Goal: Task Accomplishment & Management: Use online tool/utility

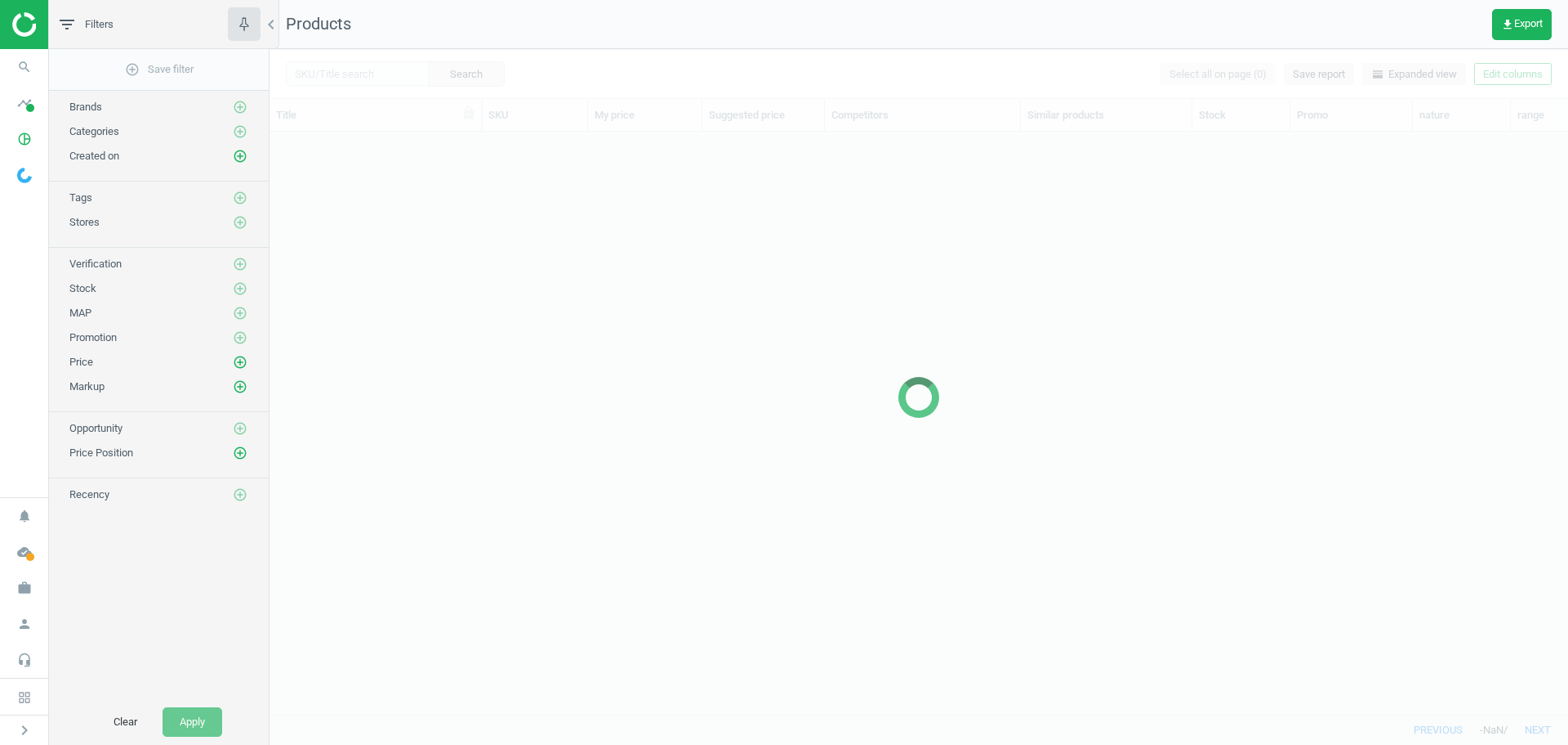
scroll to position [557, 1287]
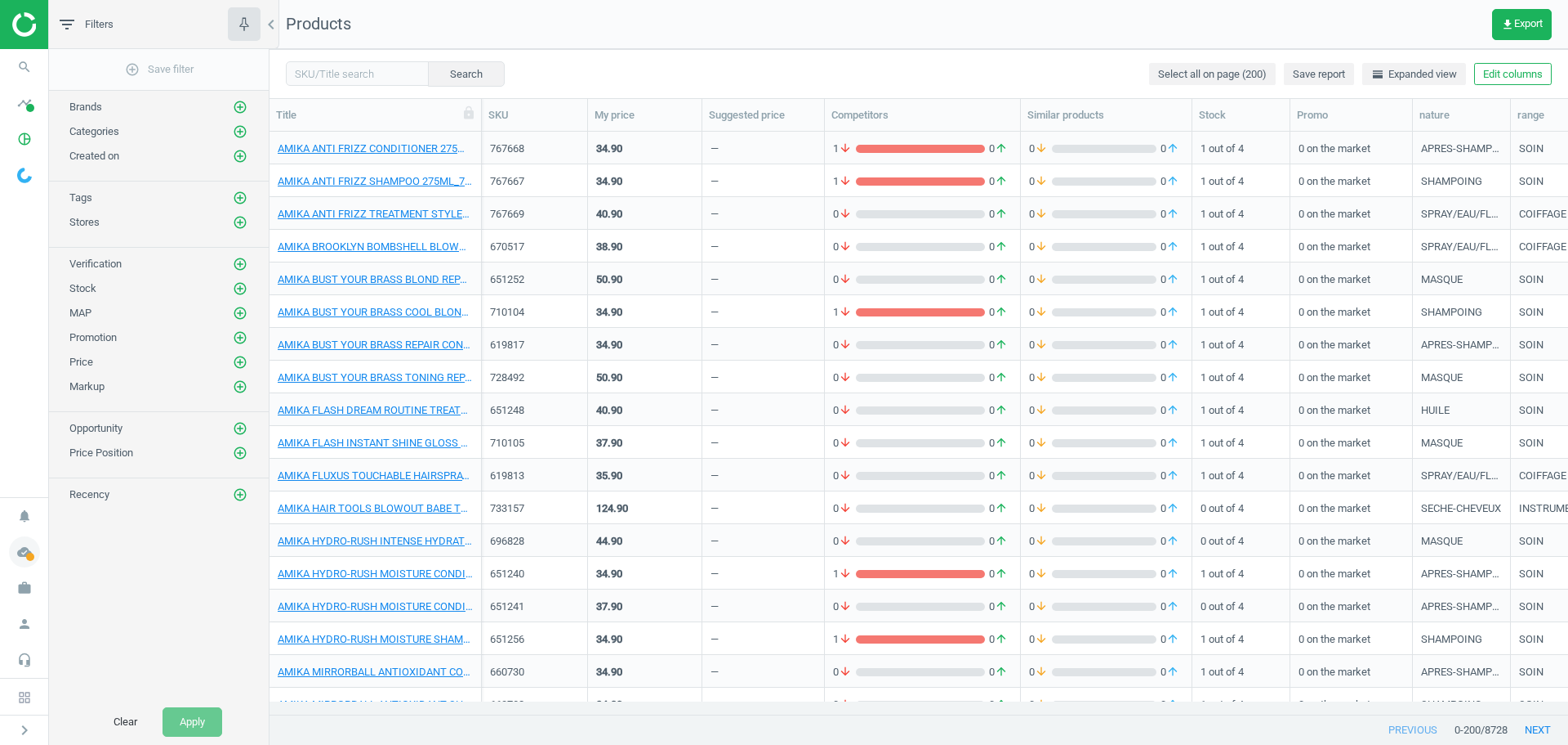
click at [30, 551] on icon "cloud_done" at bounding box center [24, 552] width 31 height 31
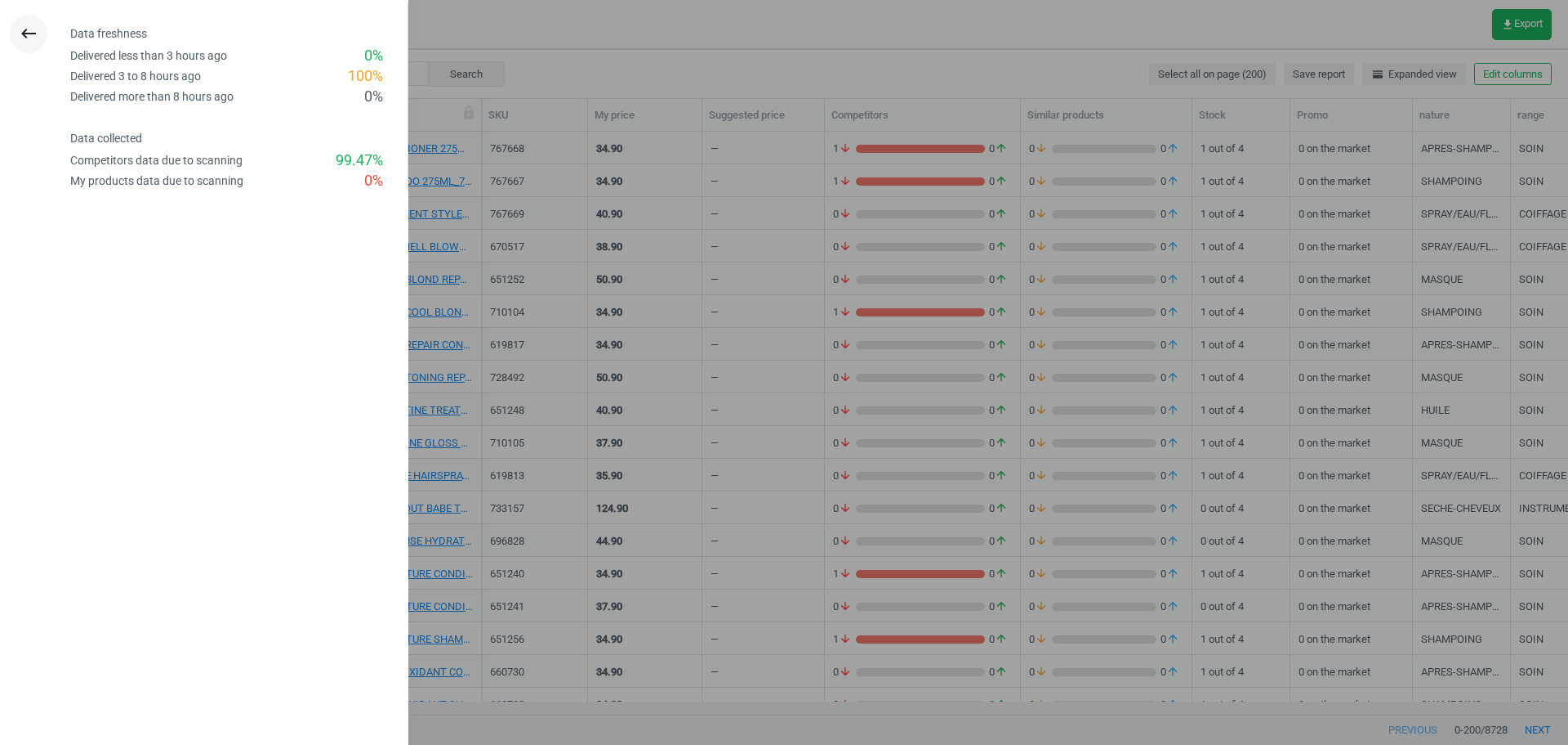
click at [26, 38] on icon "keyboard_backspace" at bounding box center [28, 33] width 19 height 19
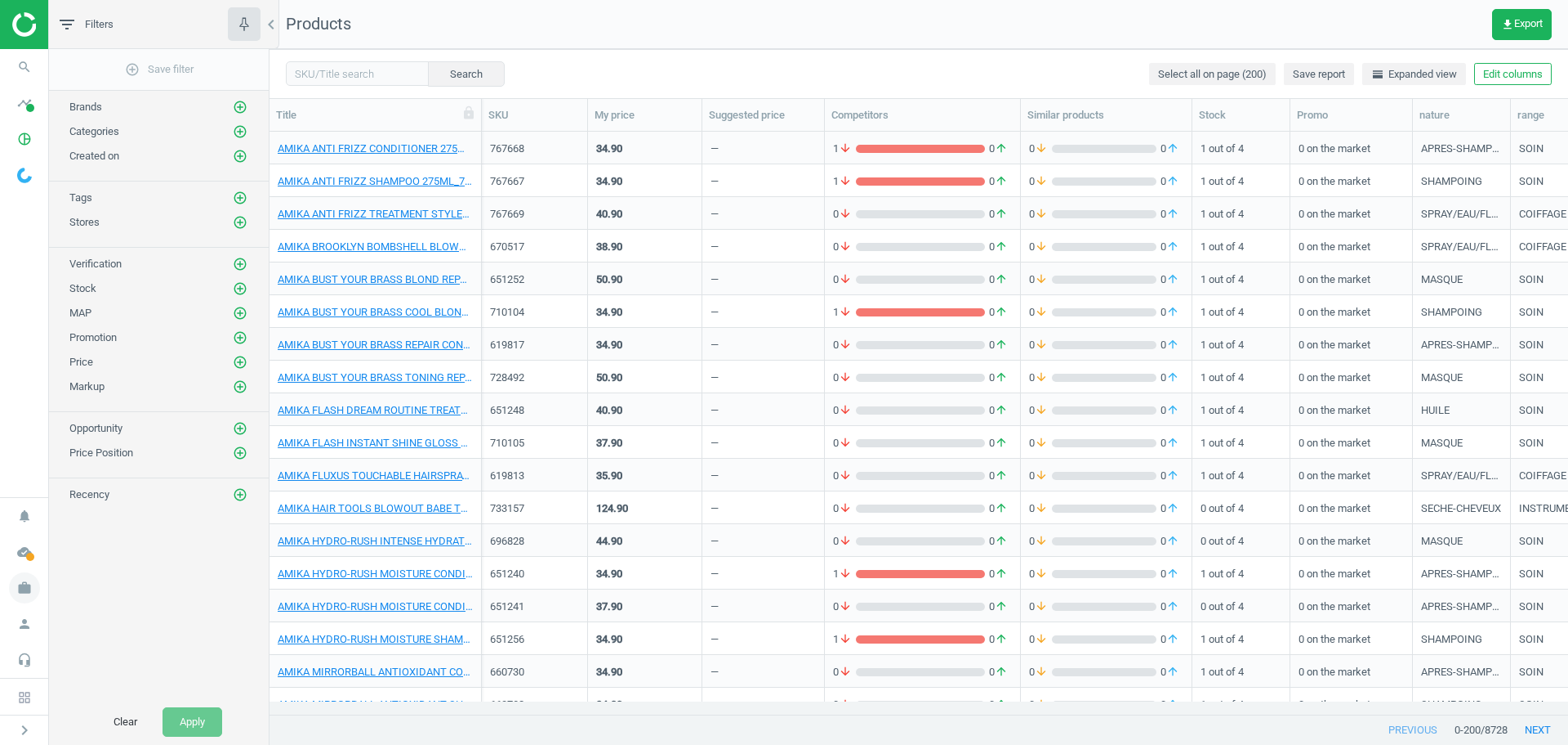
click at [12, 589] on icon "work" at bounding box center [24, 587] width 31 height 31
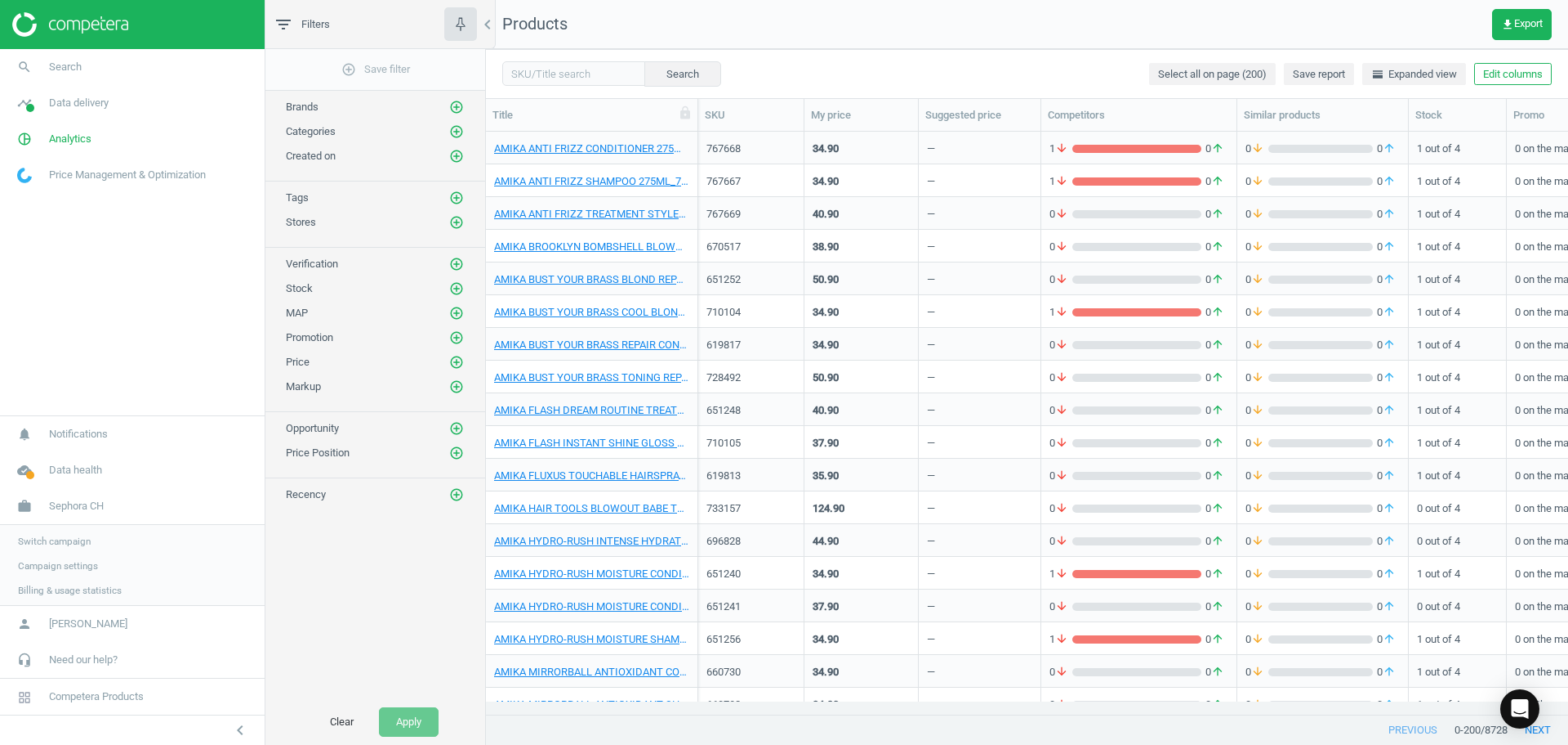
scroll to position [557, 1070]
click at [70, 513] on link "work Sephora CH" at bounding box center [132, 503] width 265 height 36
click at [55, 595] on link "work Sephora CH" at bounding box center [132, 587] width 265 height 36
click at [70, 540] on span "Switch campaign" at bounding box center [54, 539] width 73 height 13
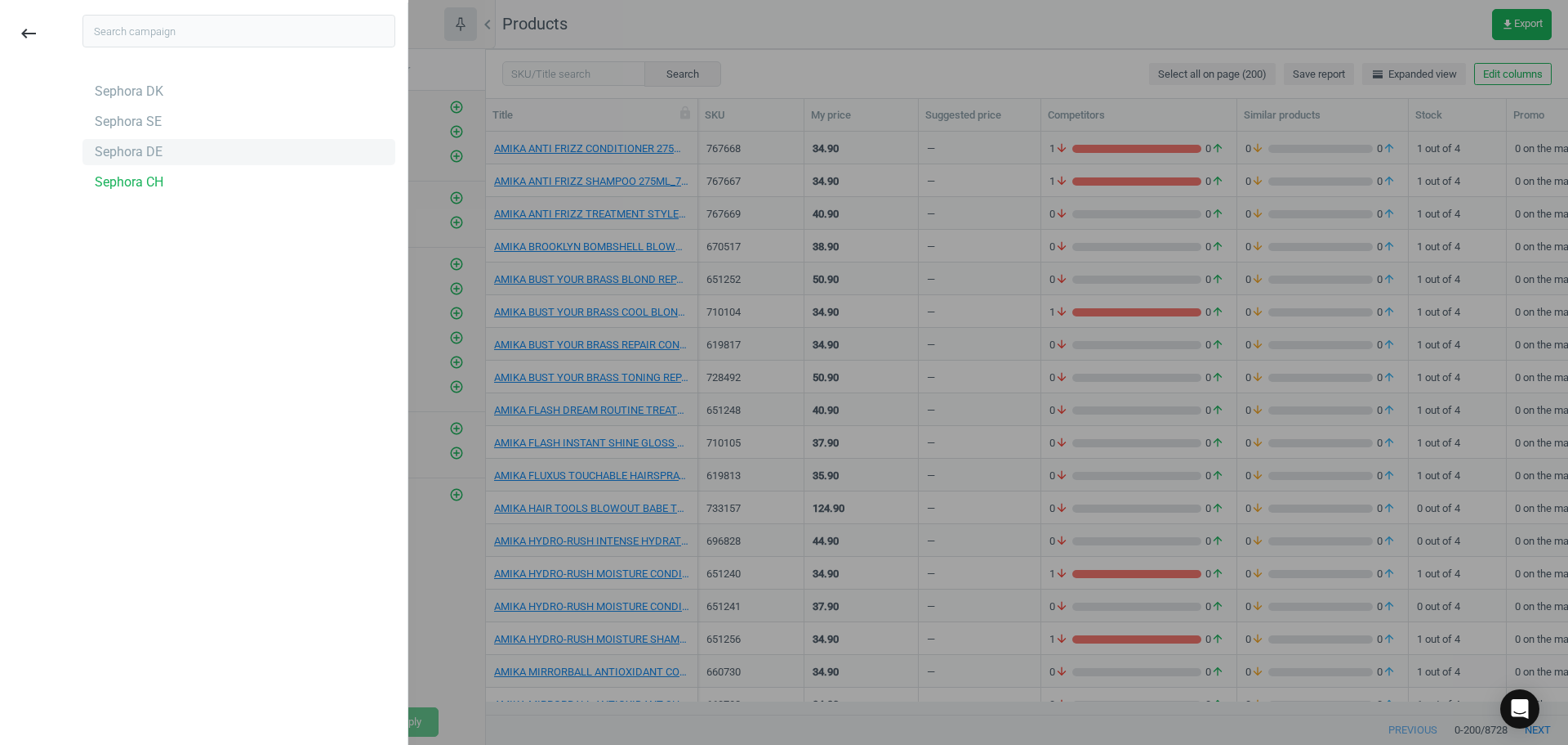
click at [120, 165] on div "Sephora DE" at bounding box center [238, 152] width 312 height 26
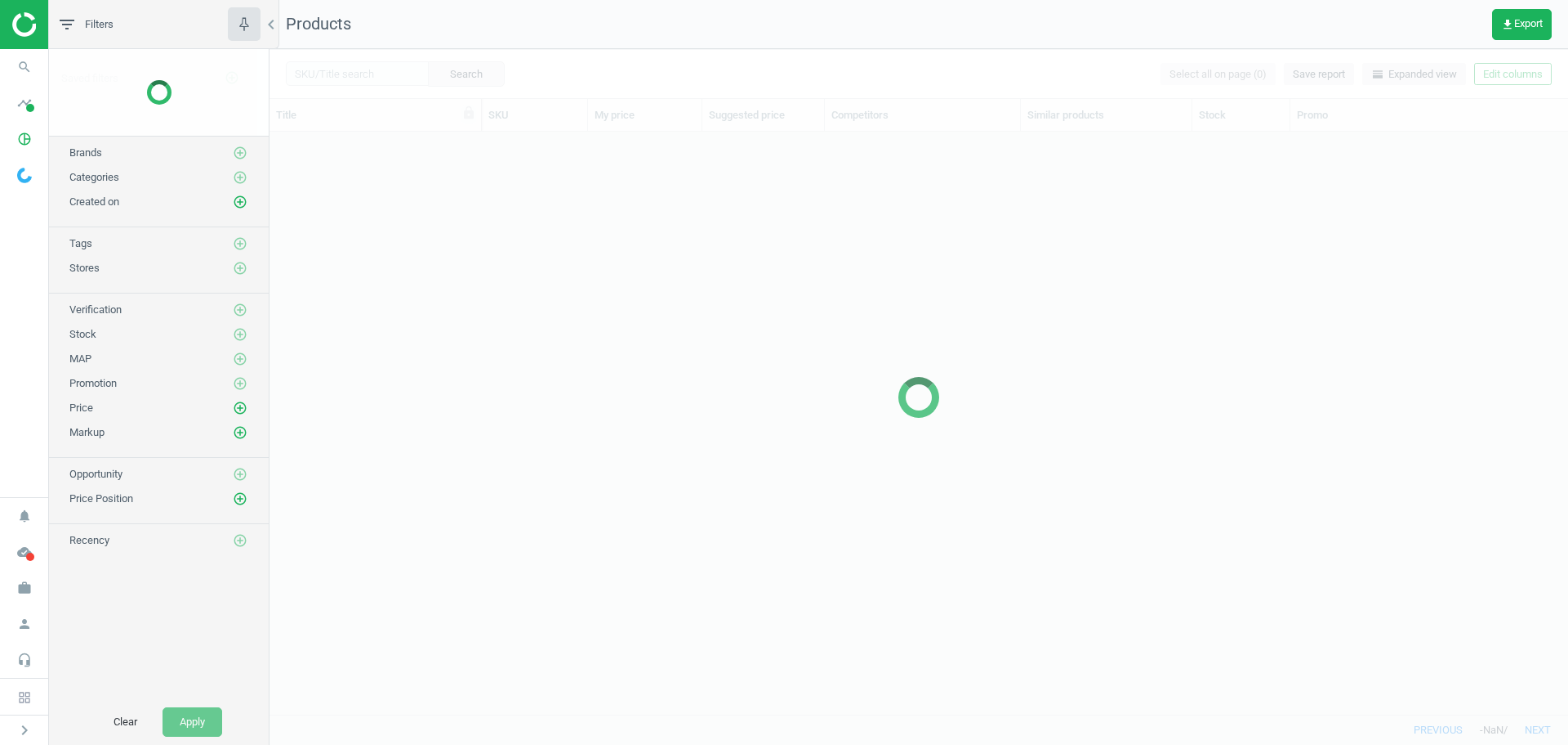
scroll to position [557, 1287]
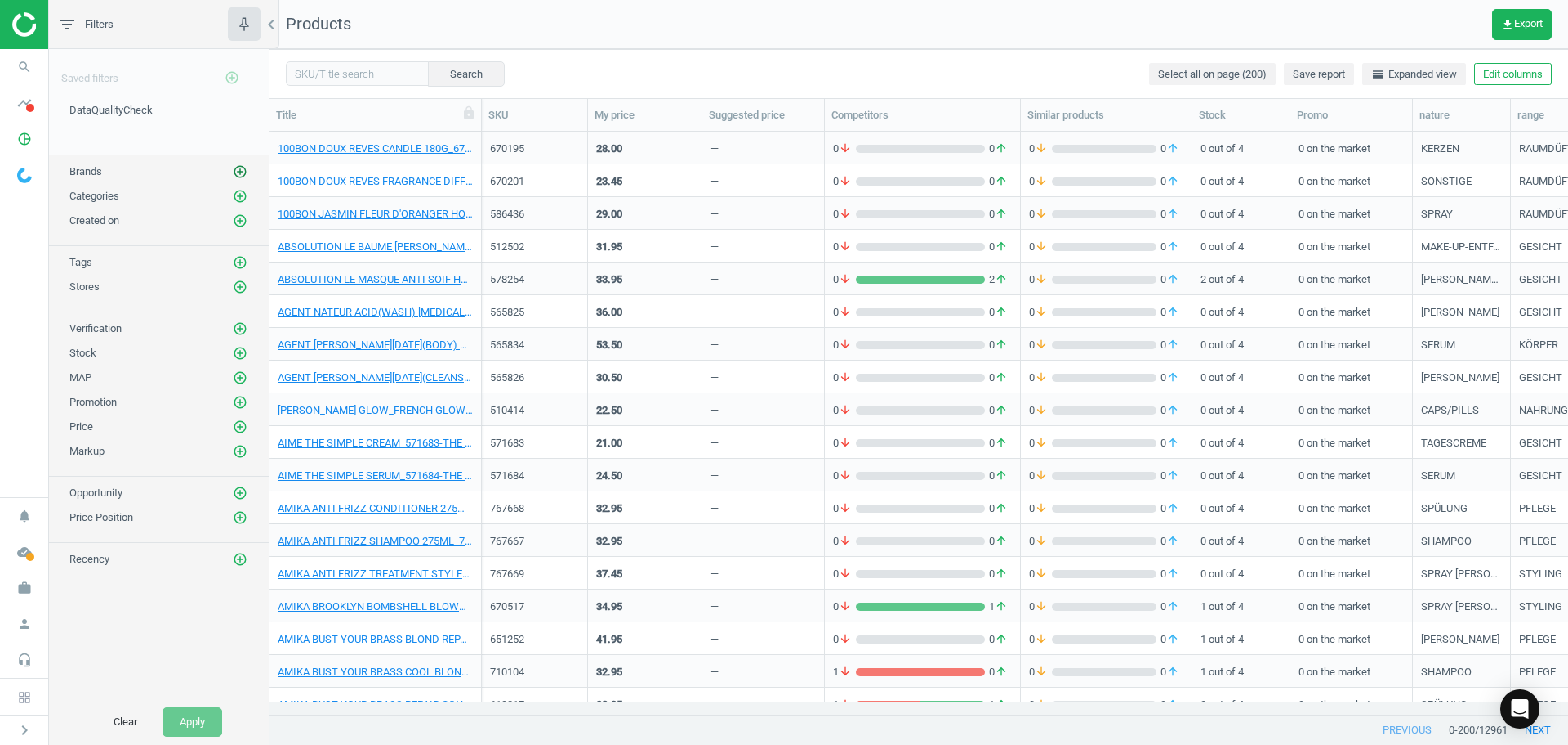
click at [234, 169] on icon "add_circle_outline" at bounding box center [239, 171] width 15 height 15
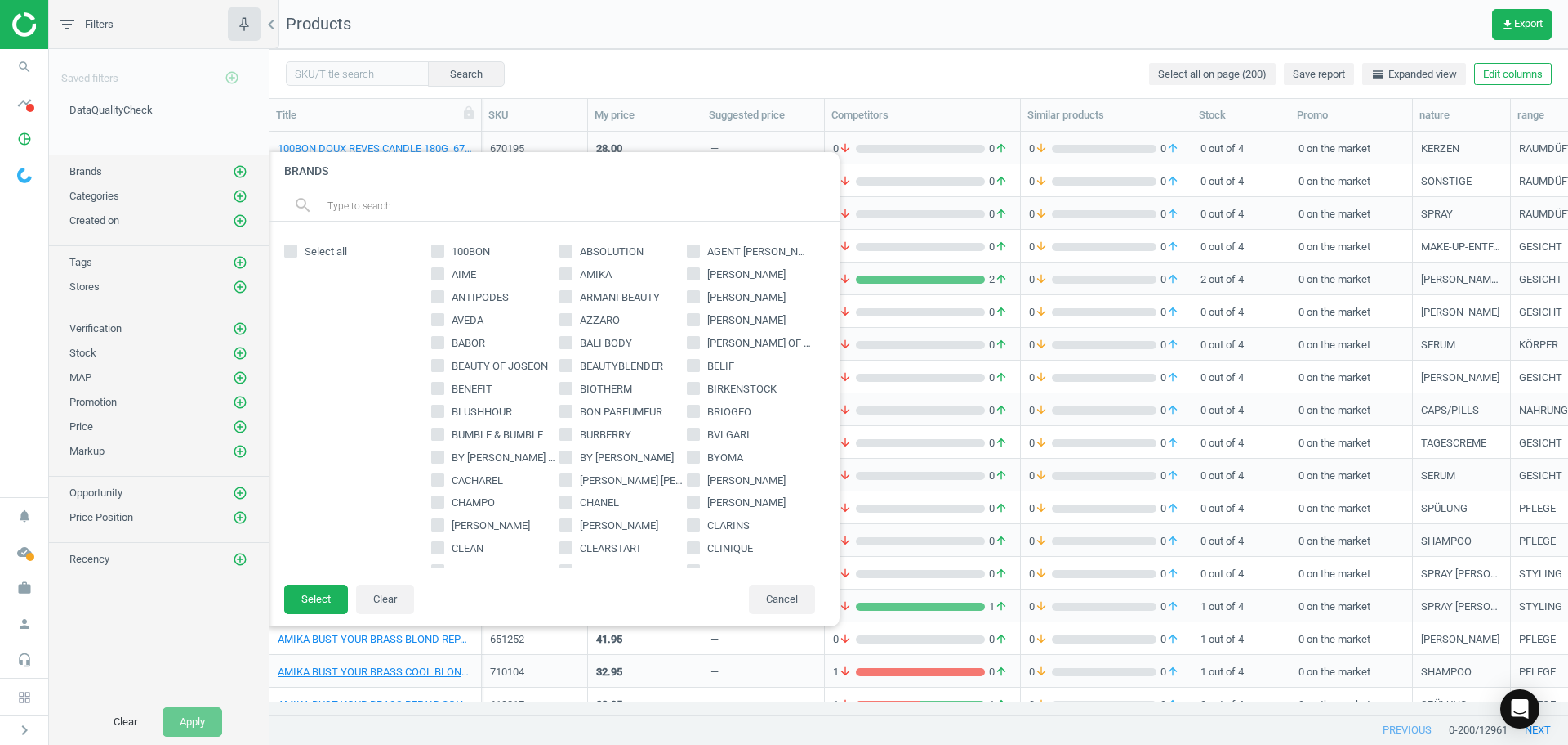
click at [443, 217] on input "text" at bounding box center [576, 205] width 501 height 26
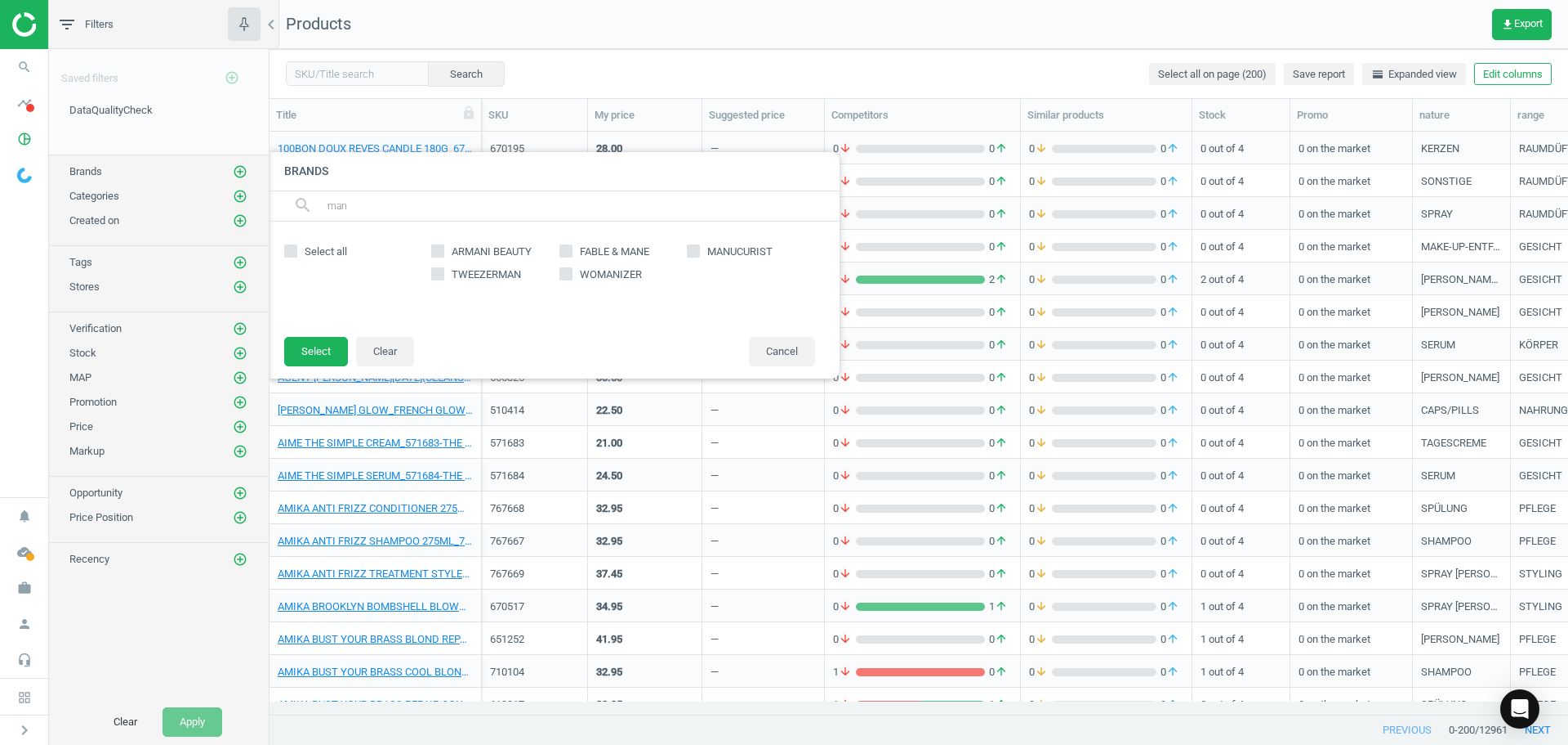
type input "man"
click at [699, 242] on div "ARMANI BEAUTY FABLE & MANE MANUCURIST TWEEZERMAN WOMANIZER" at bounding box center [623, 279] width 400 height 82
click at [698, 253] on input "MANUCURIST" at bounding box center [693, 251] width 11 height 11
checkbox input "true"
click at [293, 353] on button "Select" at bounding box center [315, 352] width 63 height 29
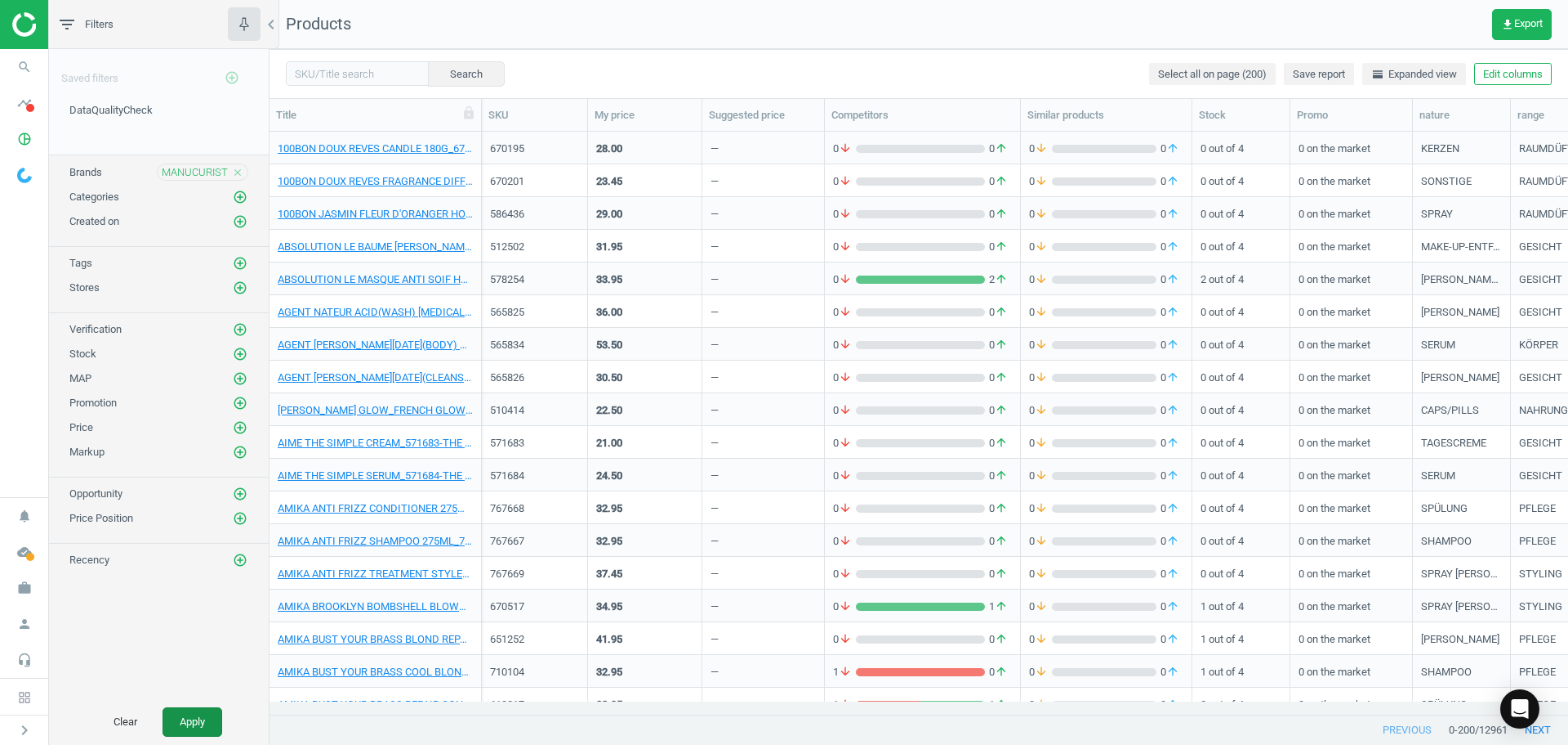
click at [212, 728] on button "Apply" at bounding box center [192, 722] width 59 height 29
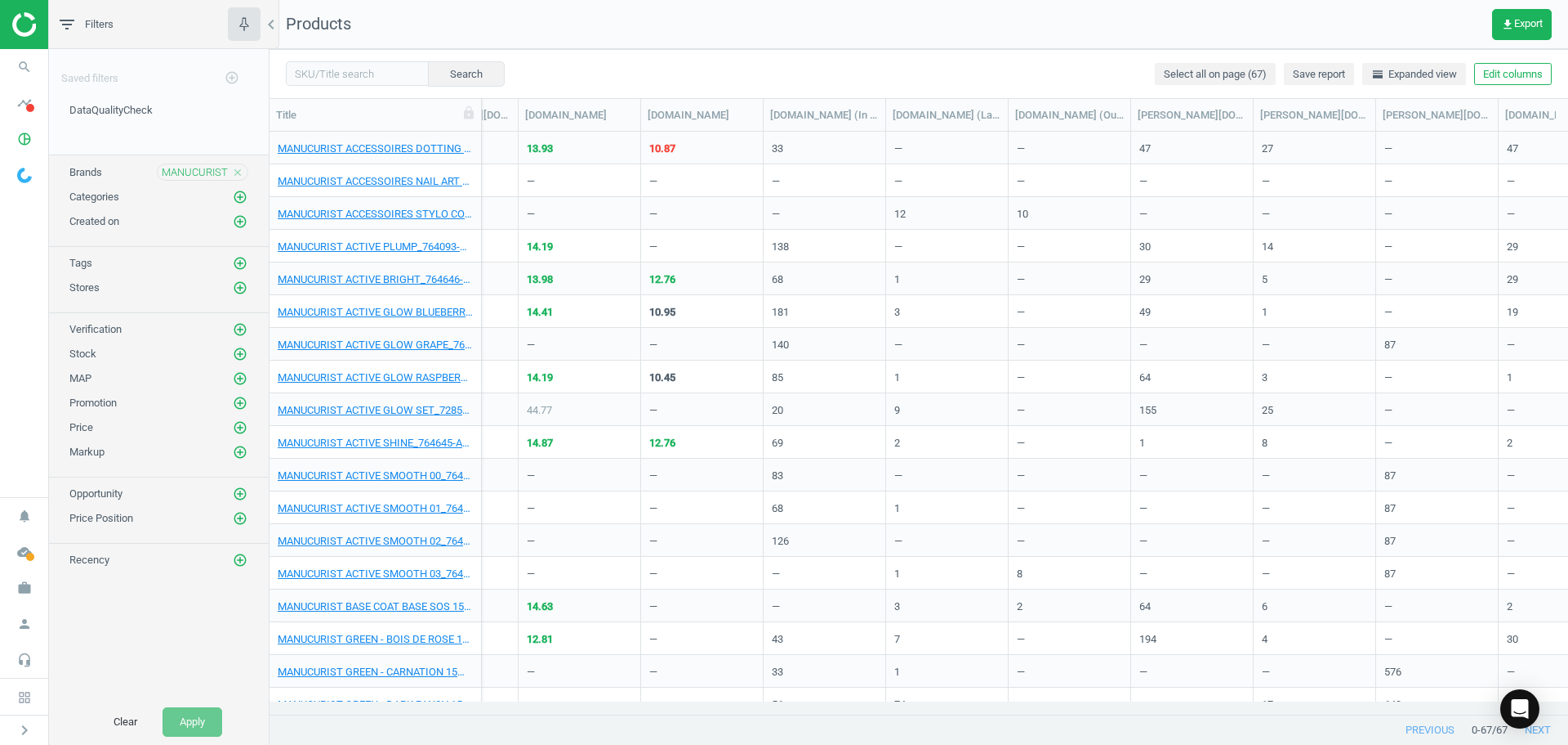
scroll to position [0, 3403]
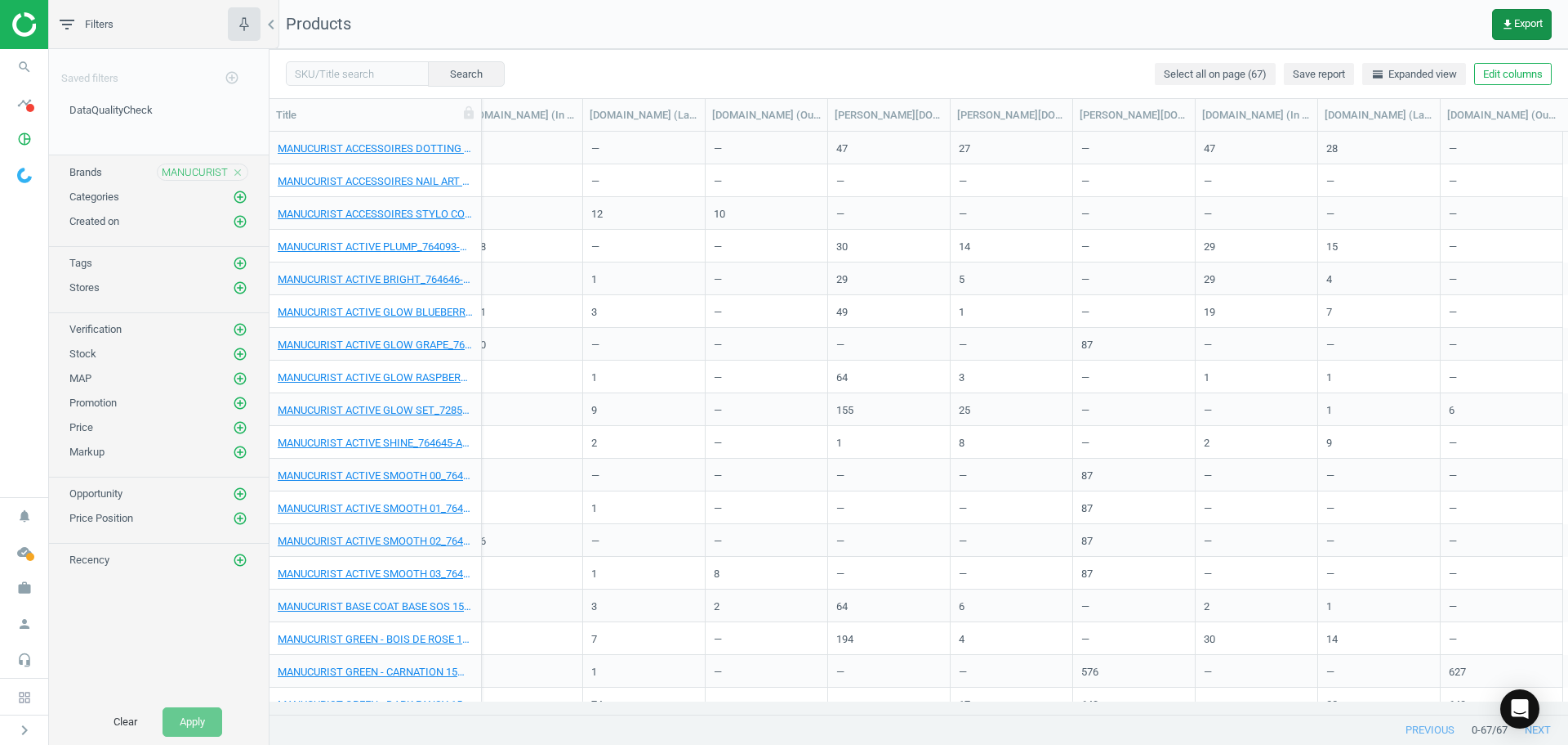
click at [1539, 18] on span "get_app Export" at bounding box center [1521, 23] width 42 height 13
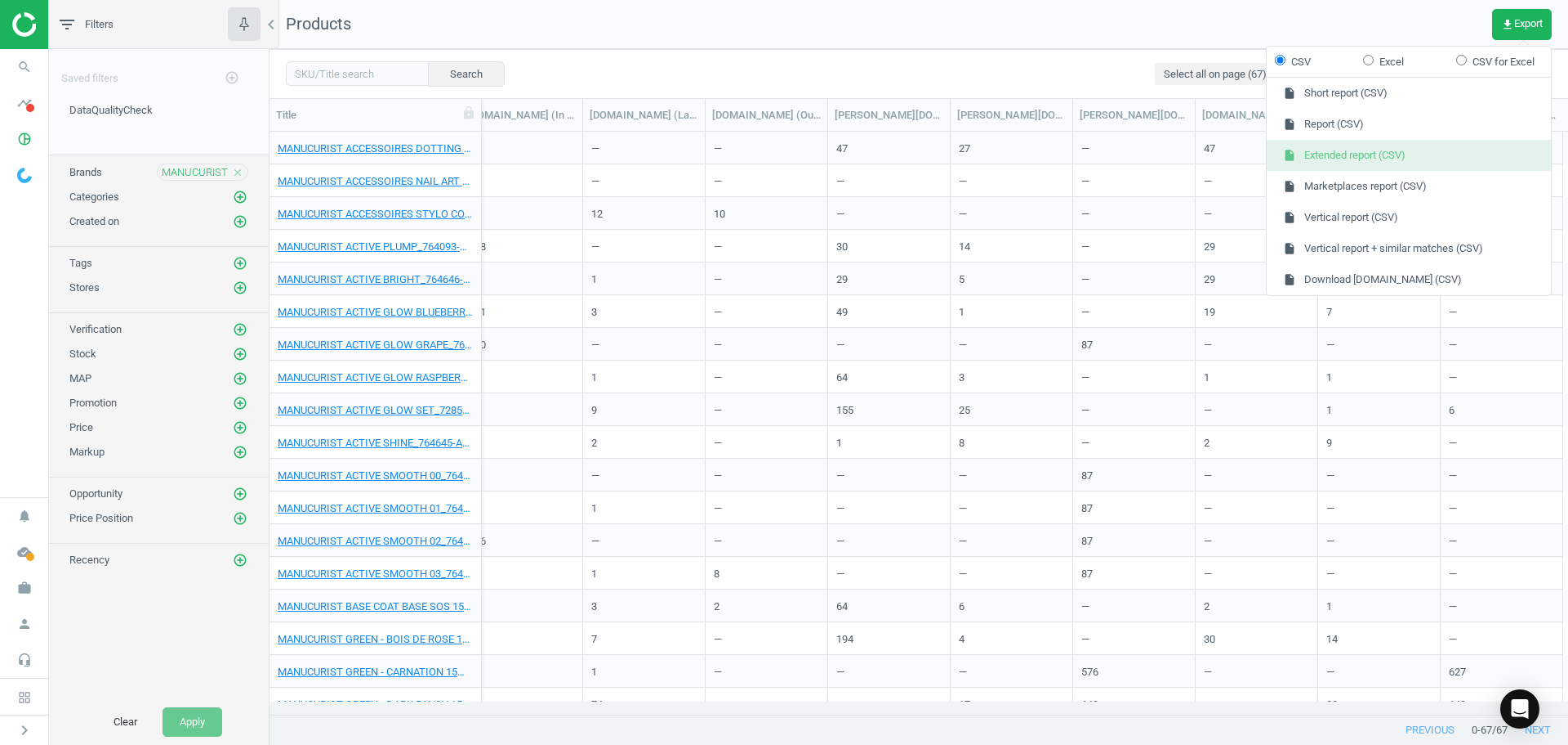
click at [1404, 145] on button "insert_drive_file Extended report (CSV)" at bounding box center [1409, 156] width 284 height 31
